Goal: Complete application form

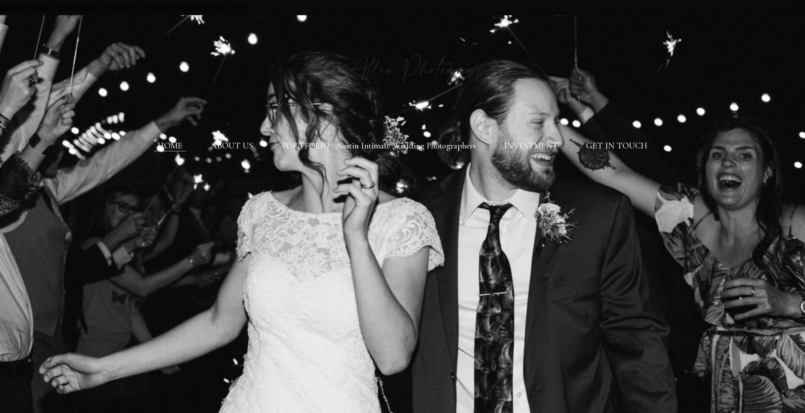
scroll to position [475, 0]
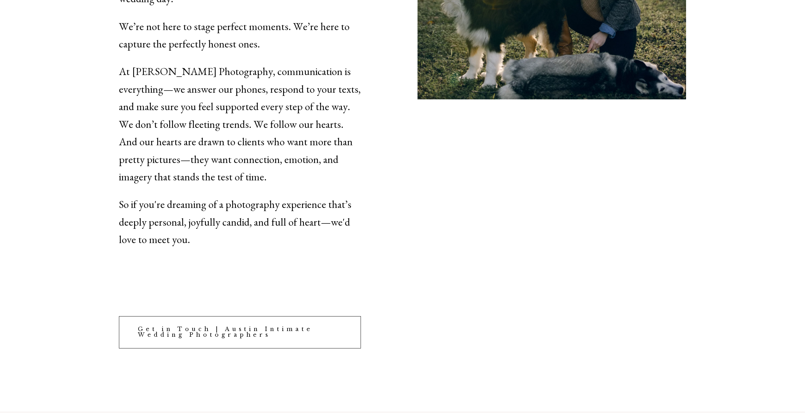
scroll to position [1962, 0]
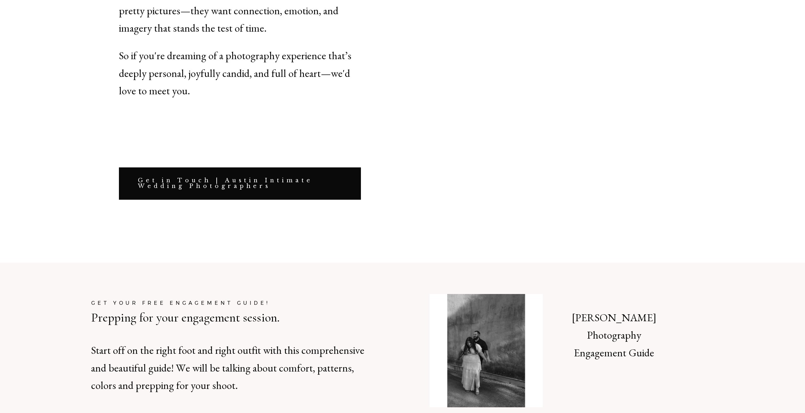
click at [231, 167] on link "Get in Touch | Austin Intimate Wedding Photographers" at bounding box center [240, 183] width 242 height 32
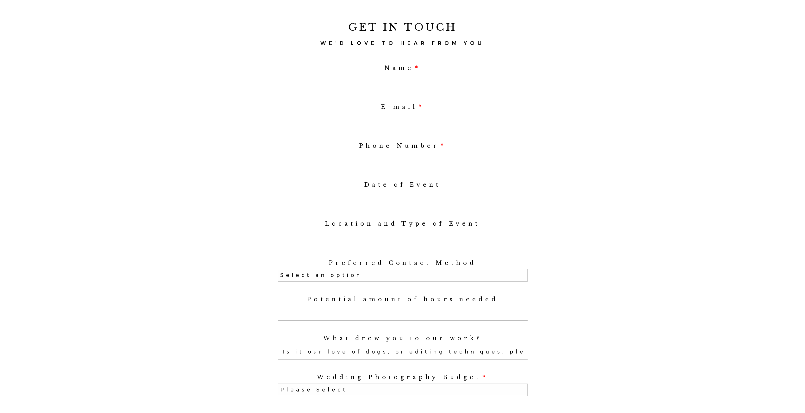
scroll to position [380, 0]
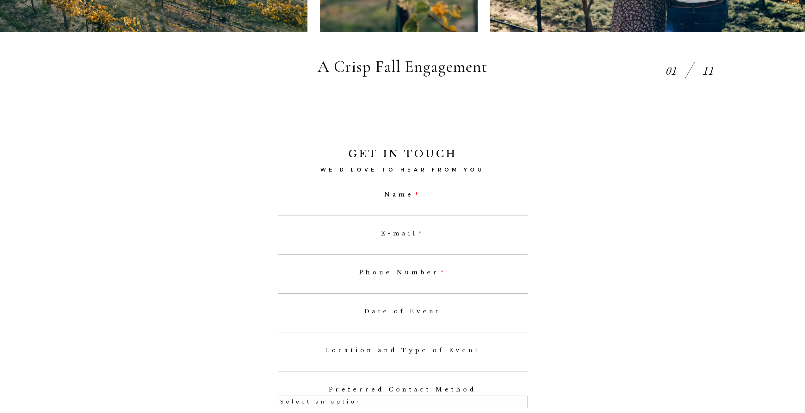
click at [378, 213] on input "Name" at bounding box center [403, 208] width 250 height 15
type input "[PERSON_NAME]"
select select
click at [384, 237] on label "E-mail" at bounding box center [403, 233] width 250 height 7
click at [384, 240] on input "E-mail" at bounding box center [403, 247] width 250 height 15
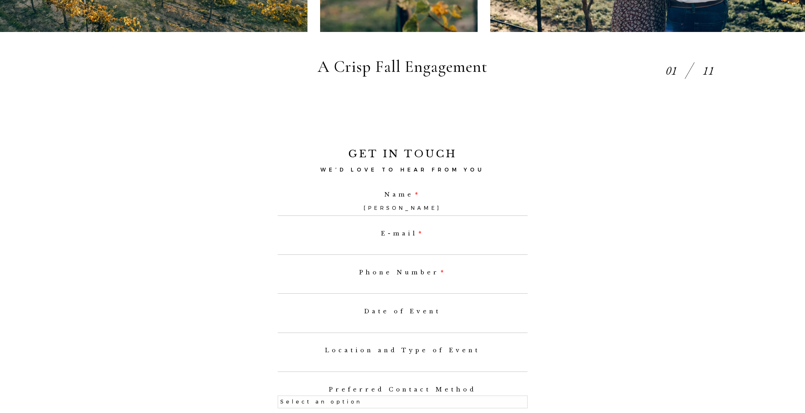
click at [397, 253] on input "E-mail" at bounding box center [403, 247] width 250 height 15
type input "i"
select select
type input "info@raeallen.com"
click at [410, 290] on input "Phone Number" at bounding box center [403, 286] width 250 height 15
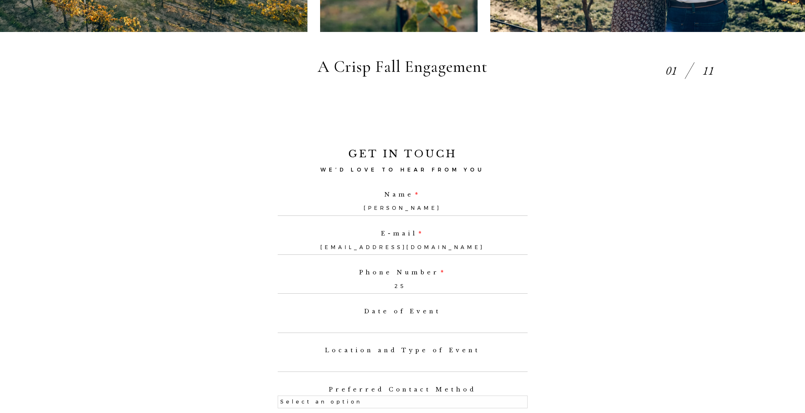
type input "254"
select select
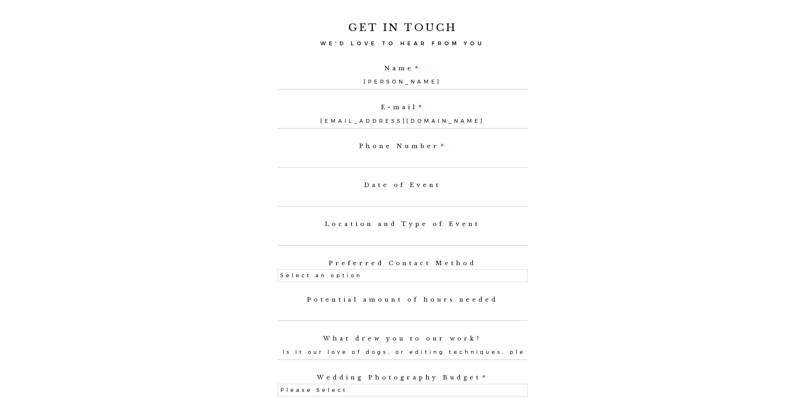
scroll to position [570, 0]
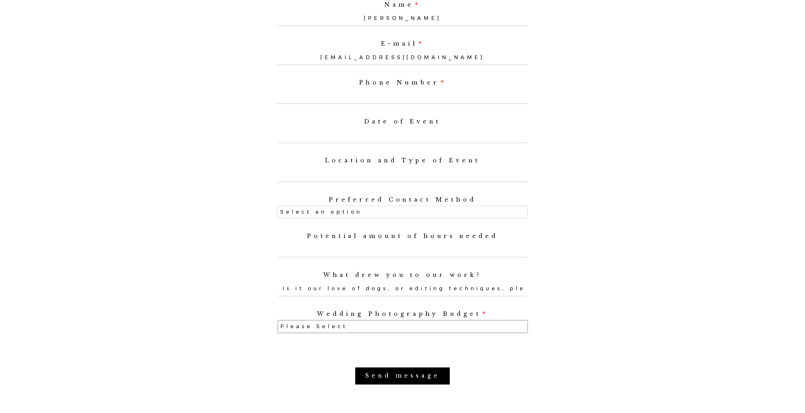
click at [406, 333] on select "Please Select Elopement (3 hours or less) $2,000-$4,000 $4,000-$8,000 Photograp…" at bounding box center [403, 326] width 250 height 13
select select "Photographic session $250-$450"
click at [278, 324] on select "Please Select Elopement (3 hours or less) $2,000-$4,000 $4,000-$8,000 Photograp…" at bounding box center [403, 326] width 250 height 13
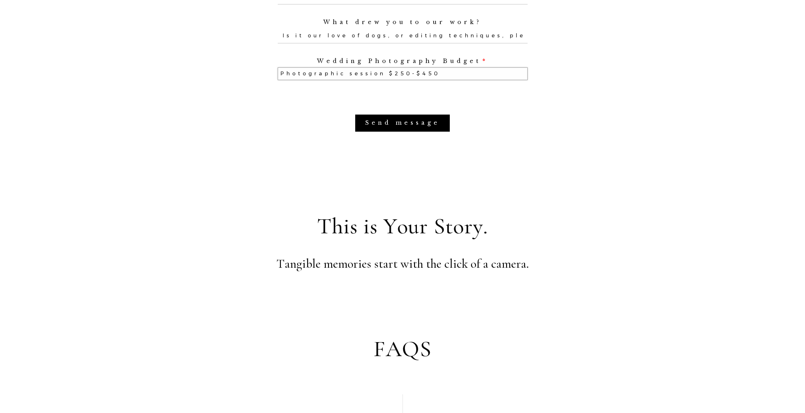
scroll to position [791, 0]
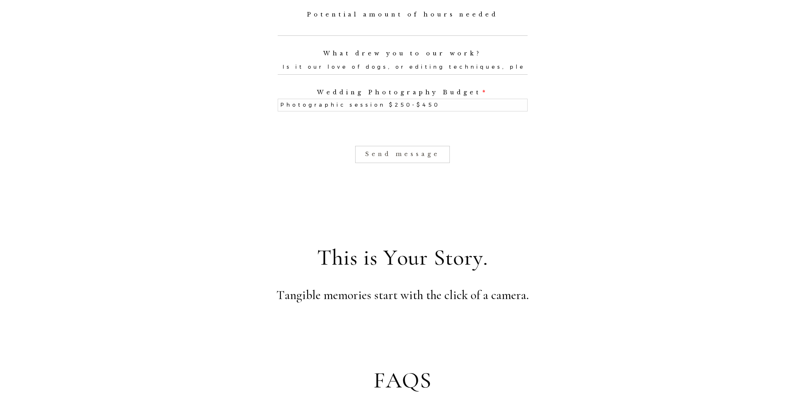
click at [386, 163] on input "Send message" at bounding box center [402, 154] width 95 height 17
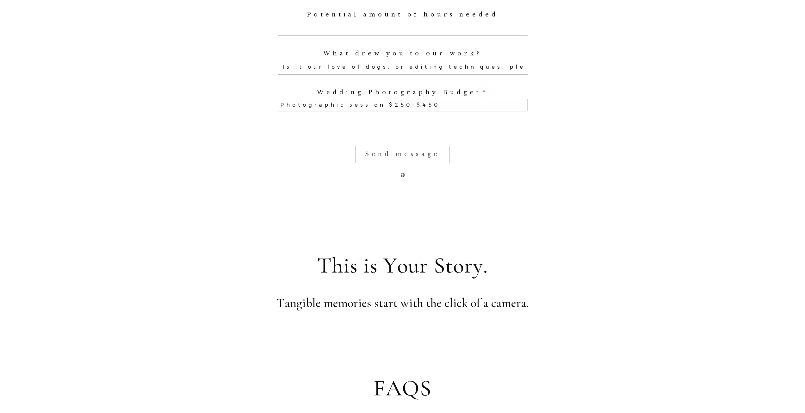
select select
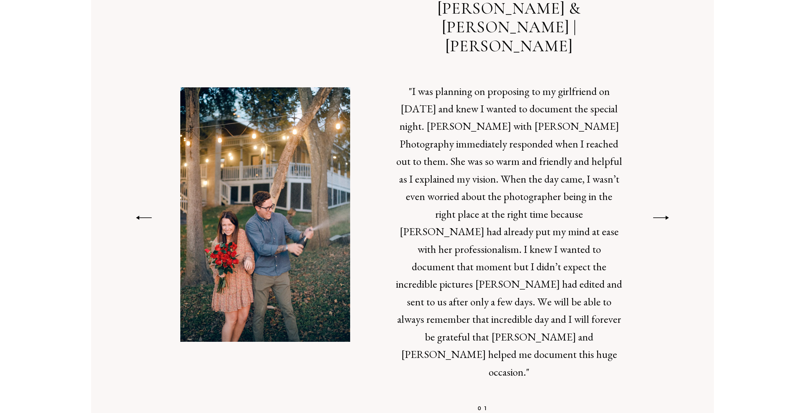
scroll to position [1626, 0]
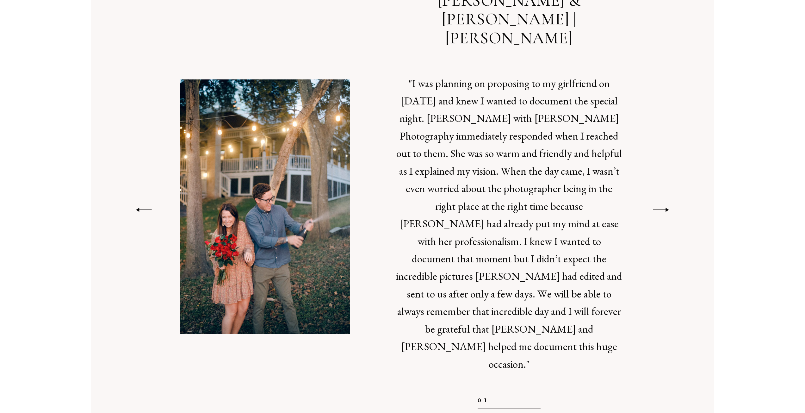
click at [658, 207] on icon at bounding box center [662, 210] width 18 height 7
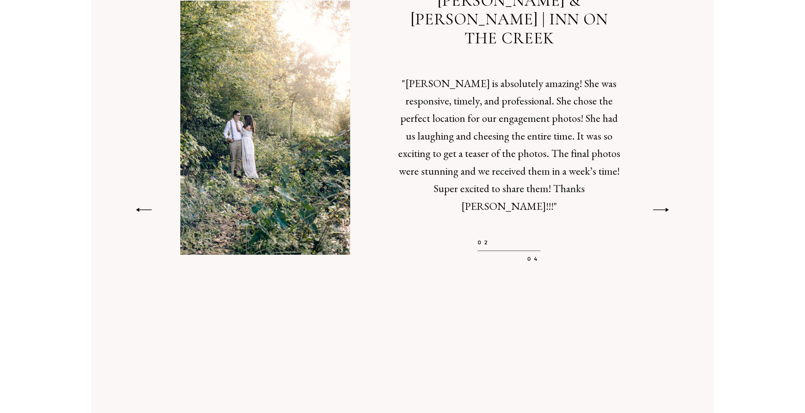
scroll to position [1595, 0]
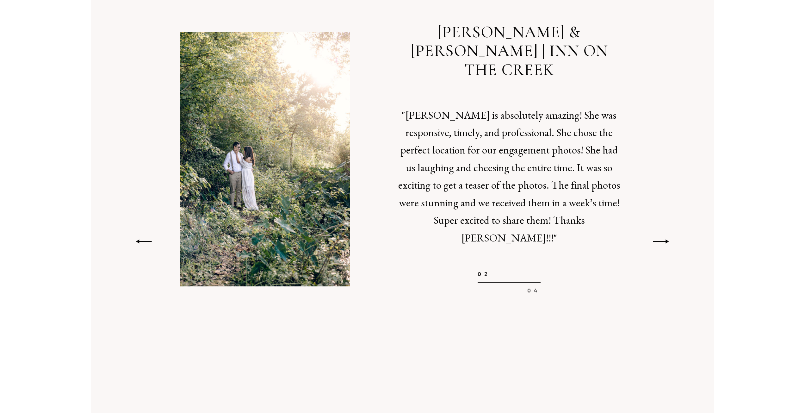
click at [666, 238] on icon at bounding box center [661, 241] width 18 height 7
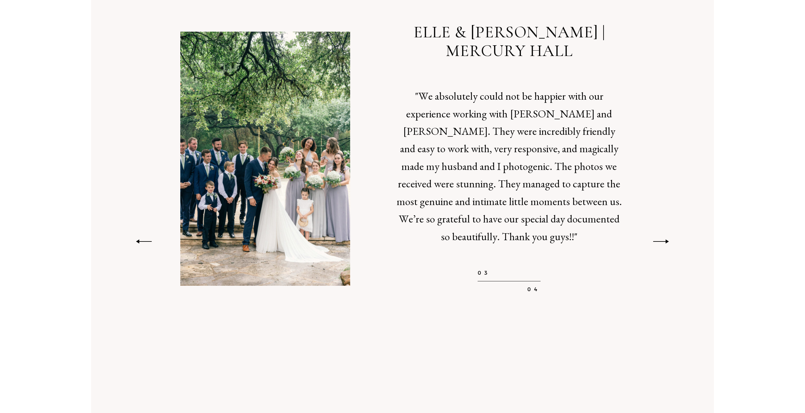
click at [666, 238] on icon at bounding box center [662, 241] width 18 height 7
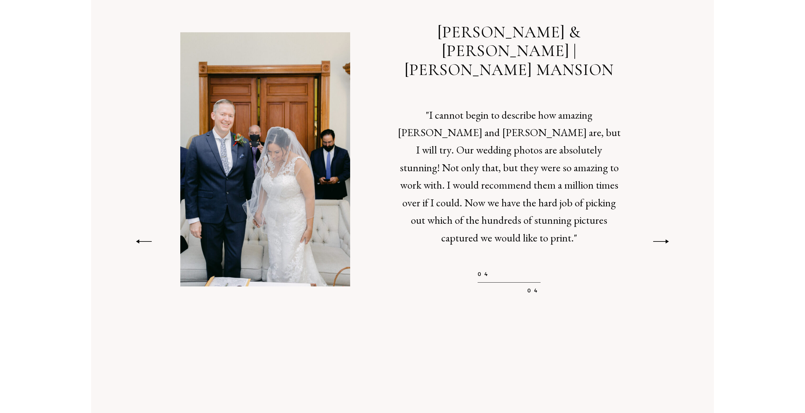
click at [666, 238] on icon at bounding box center [662, 241] width 18 height 7
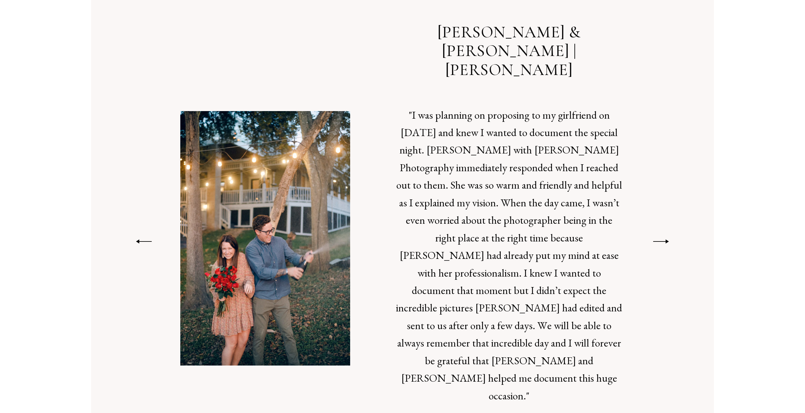
click at [666, 238] on icon at bounding box center [662, 241] width 18 height 7
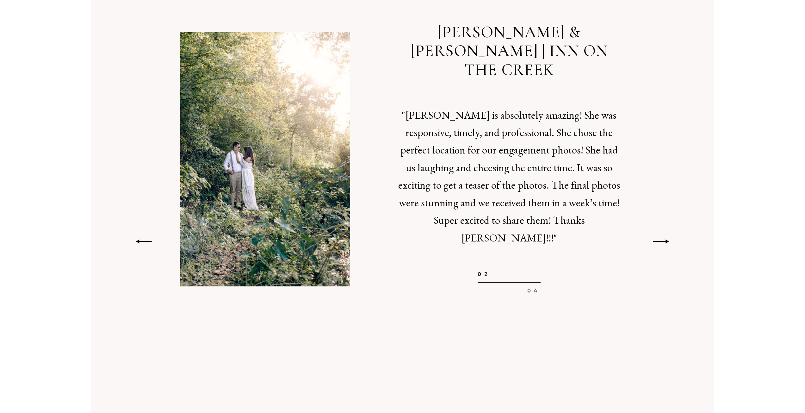
click at [666, 238] on icon at bounding box center [662, 241] width 18 height 7
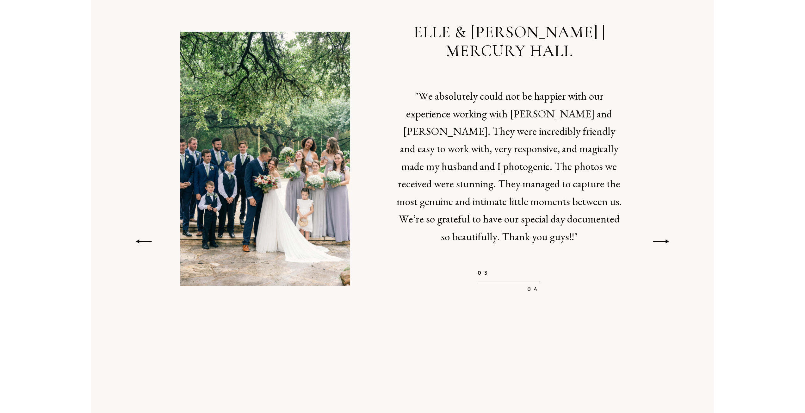
click at [666, 238] on icon at bounding box center [662, 241] width 18 height 7
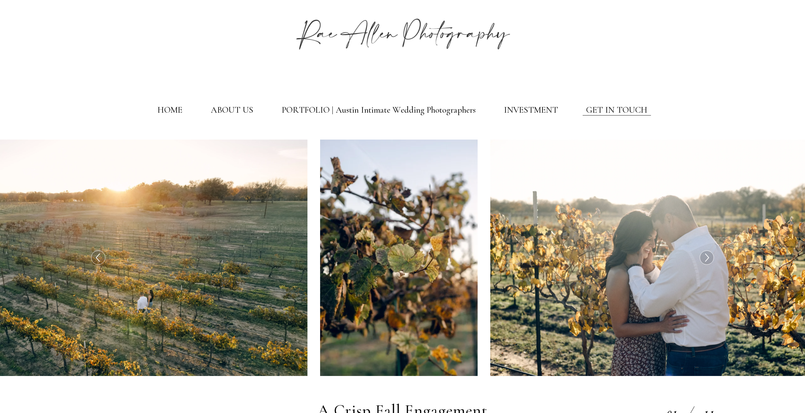
scroll to position [0, 0]
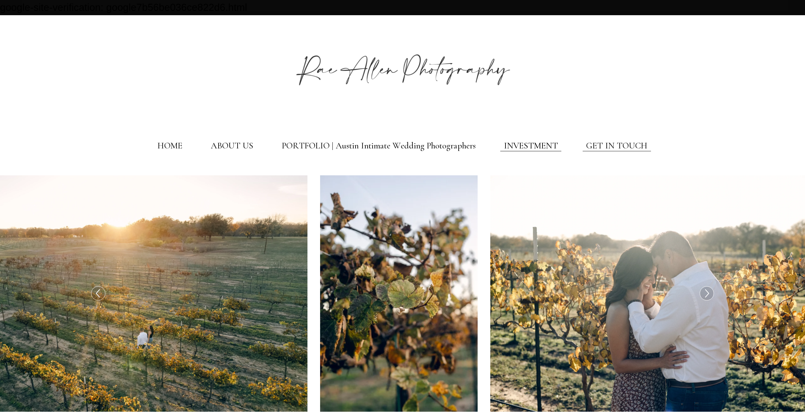
click at [513, 147] on link "INVESTMENT" at bounding box center [531, 146] width 54 height 11
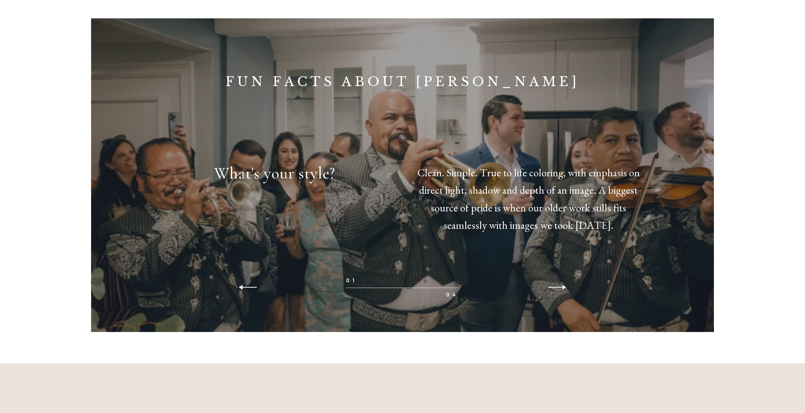
scroll to position [1614, 0]
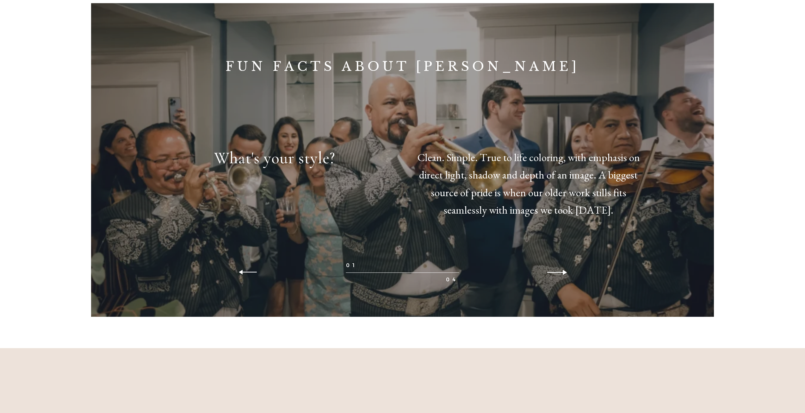
click at [561, 277] on icon at bounding box center [558, 272] width 22 height 8
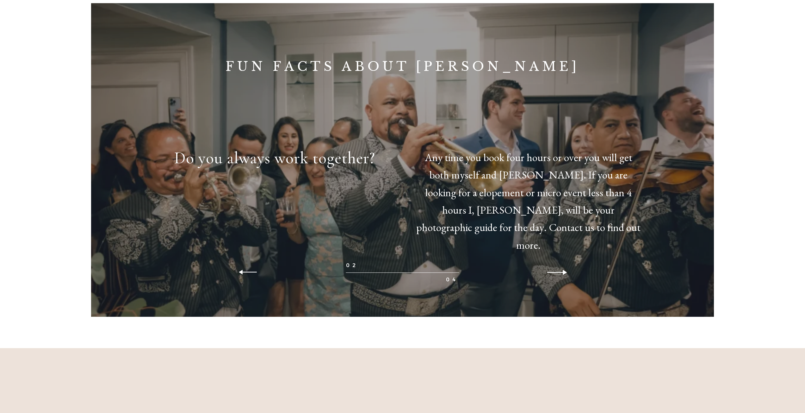
click at [561, 277] on icon at bounding box center [558, 272] width 22 height 8
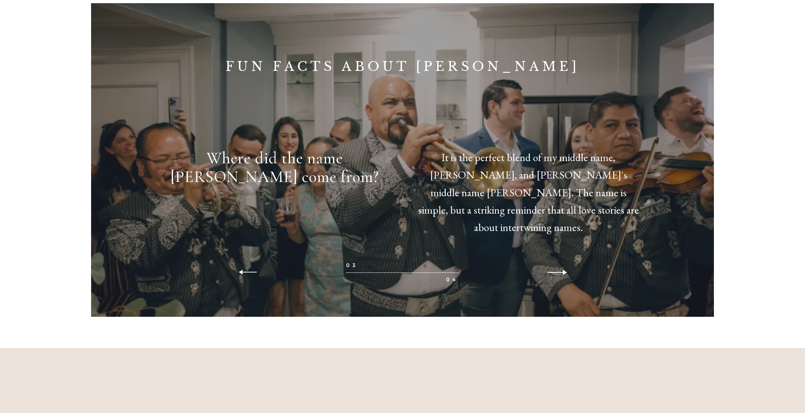
click at [561, 277] on icon at bounding box center [558, 272] width 22 height 8
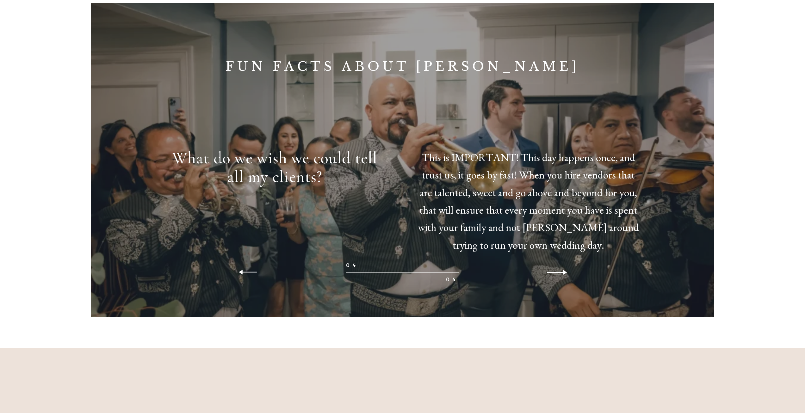
click at [565, 277] on icon at bounding box center [558, 272] width 22 height 8
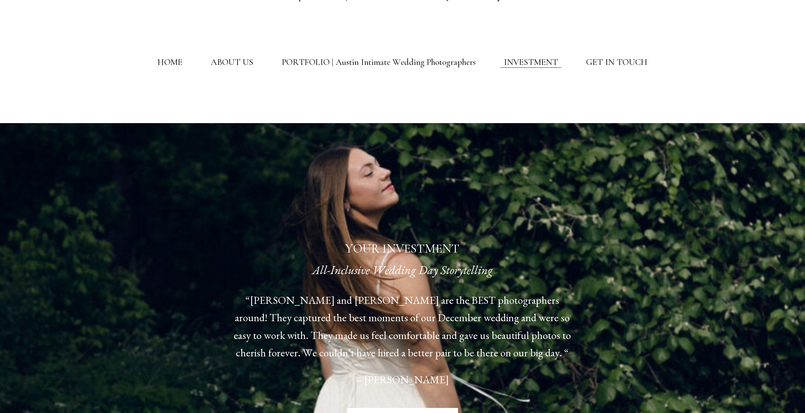
scroll to position [0, 0]
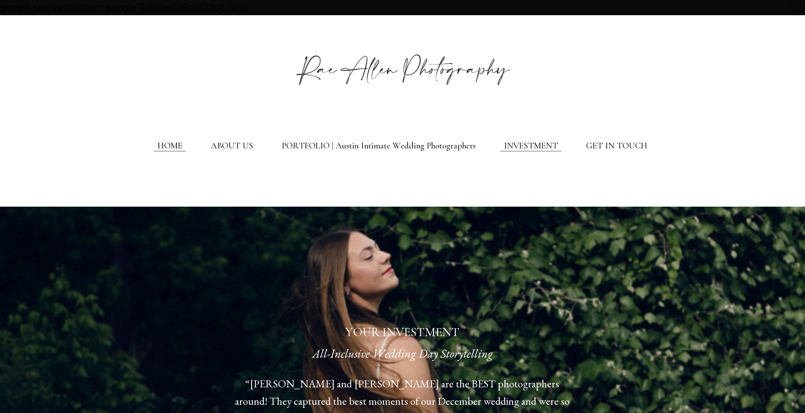
click at [170, 149] on link "HOME" at bounding box center [170, 146] width 25 height 11
